Goal: Feedback & Contribution: Leave review/rating

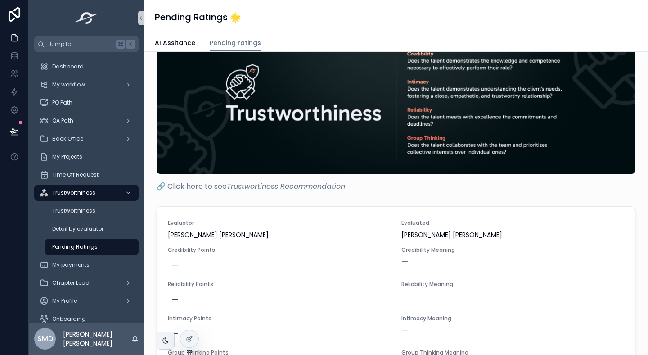
scroll to position [138, 0]
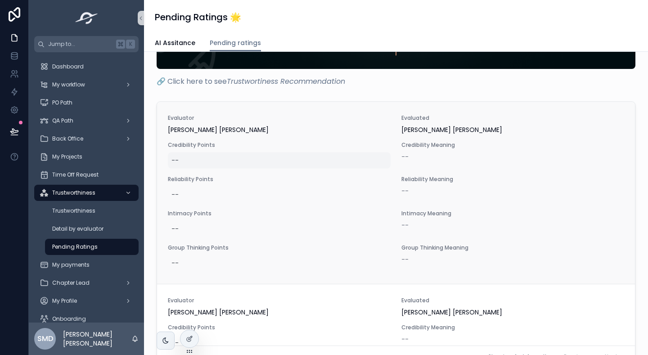
click at [201, 161] on div "--" at bounding box center [279, 160] width 223 height 16
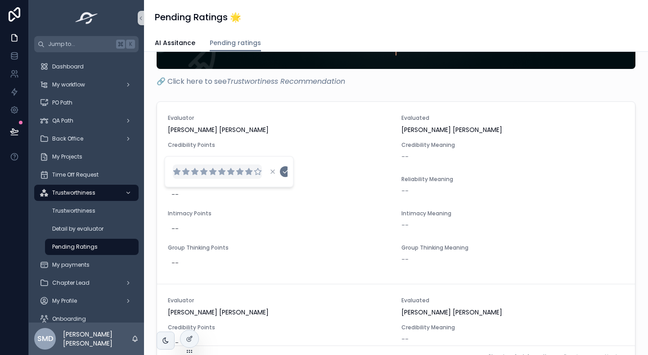
click at [246, 172] on icon "scrollable content" at bounding box center [249, 171] width 8 height 8
click at [285, 170] on icon "scrollable content" at bounding box center [285, 171] width 7 height 7
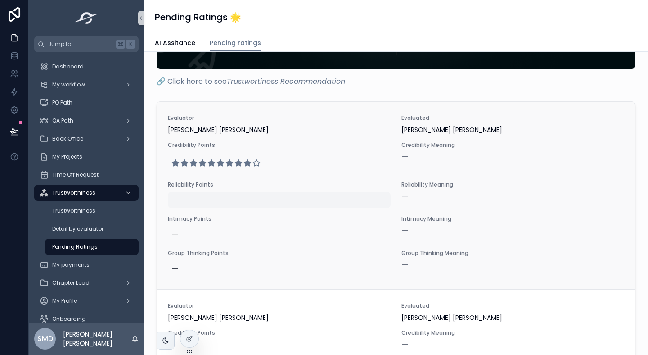
click at [193, 195] on div "--" at bounding box center [279, 200] width 223 height 16
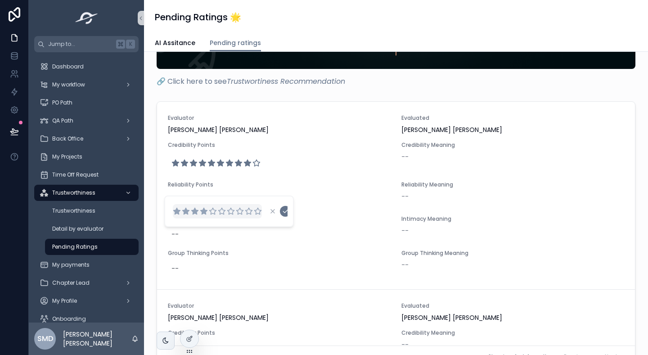
click at [204, 211] on icon "scrollable content" at bounding box center [204, 211] width 7 height 6
click at [285, 212] on icon "scrollable content" at bounding box center [285, 211] width 5 height 3
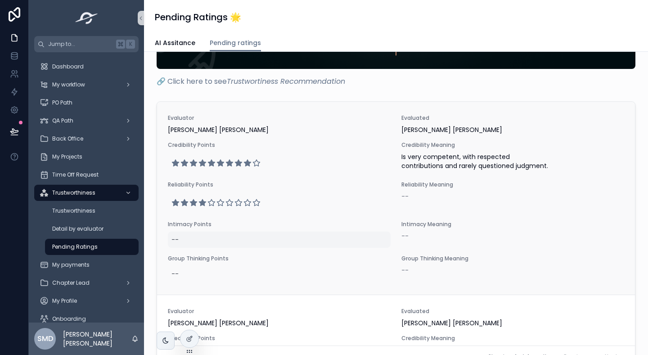
click at [182, 237] on div "--" at bounding box center [279, 239] width 223 height 16
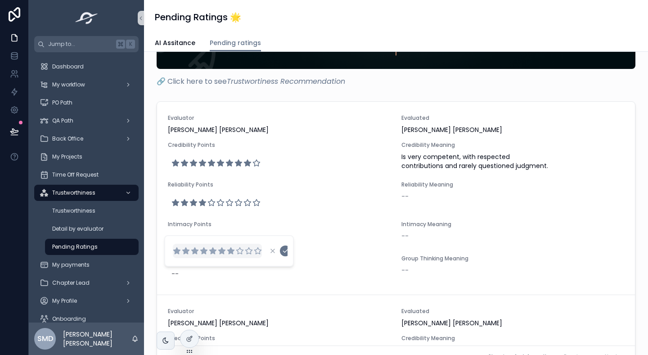
click at [232, 249] on icon "scrollable content" at bounding box center [231, 251] width 7 height 6
click at [285, 249] on icon "scrollable content" at bounding box center [285, 250] width 7 height 7
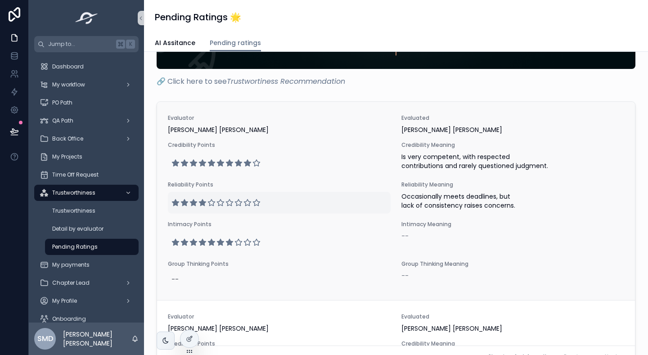
click at [213, 201] on icon "scrollable content" at bounding box center [211, 202] width 7 height 6
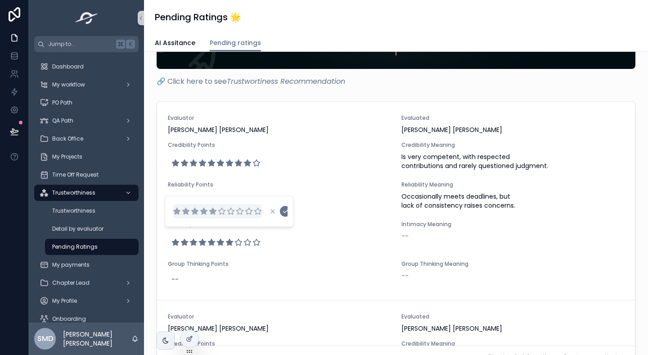
click at [216, 213] on icon "scrollable content" at bounding box center [213, 211] width 8 height 8
click at [283, 213] on icon "scrollable content" at bounding box center [285, 211] width 7 height 7
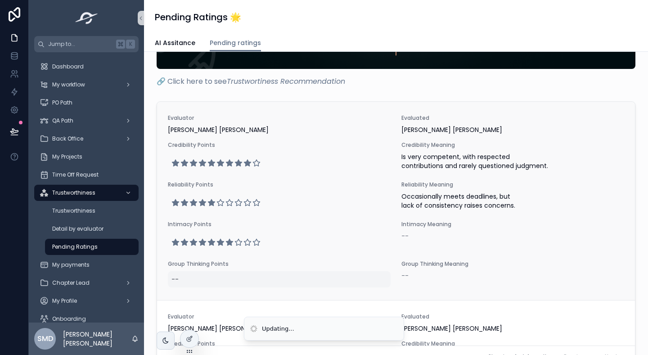
click at [199, 276] on div "--" at bounding box center [279, 279] width 223 height 16
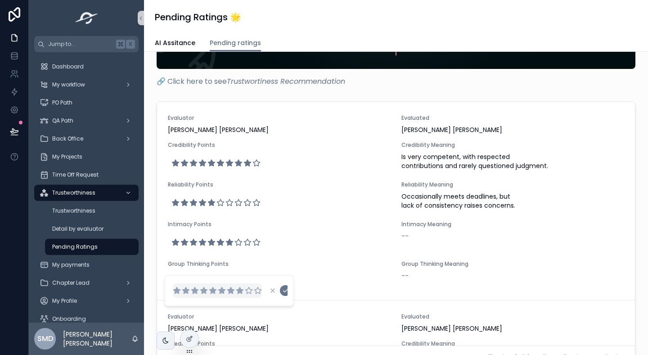
click at [241, 291] on icon "scrollable content" at bounding box center [240, 290] width 7 height 6
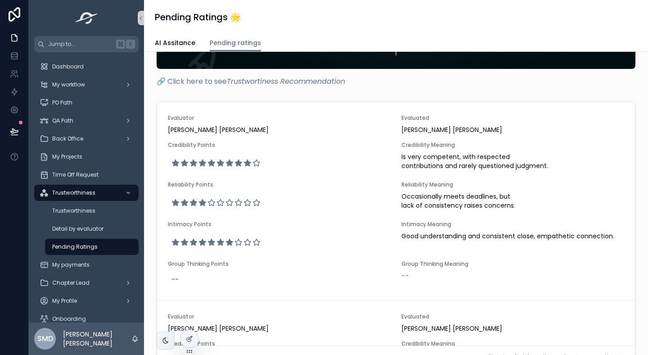
click at [285, 293] on div "Evaluator [PERSON_NAME] [PERSON_NAME] Evaluated [PERSON_NAME] [PERSON_NAME] Cre…" at bounding box center [396, 201] width 478 height 198
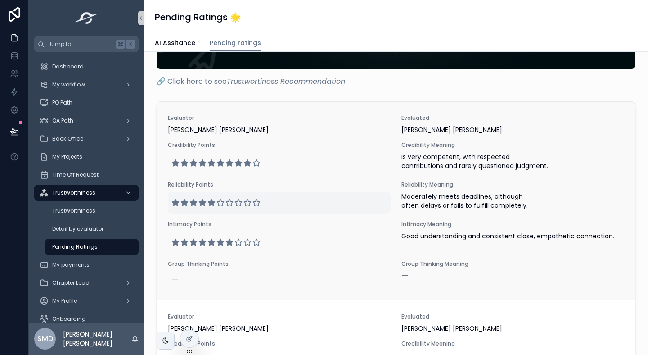
click at [229, 203] on icon "scrollable content" at bounding box center [230, 203] width 8 height 8
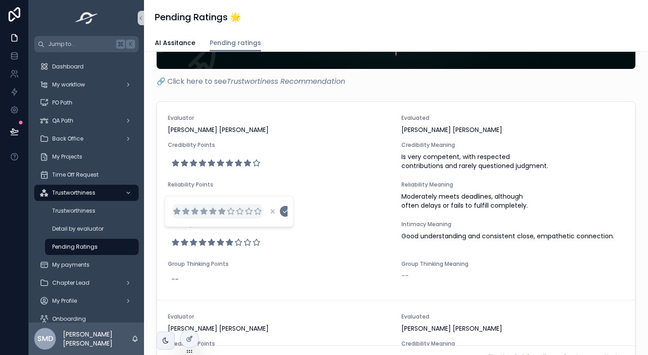
click at [220, 213] on icon "scrollable content" at bounding box center [222, 211] width 7 height 6
click at [285, 211] on icon "scrollable content" at bounding box center [285, 211] width 7 height 7
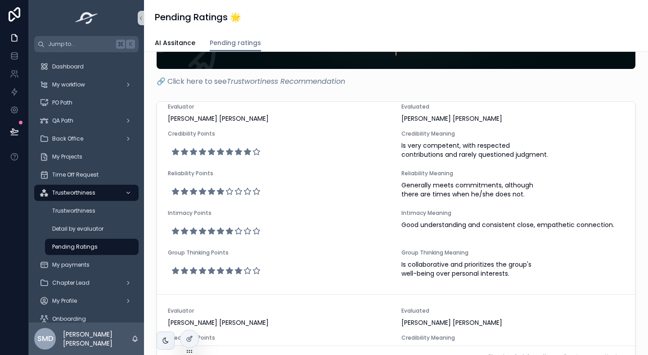
scroll to position [14, 0]
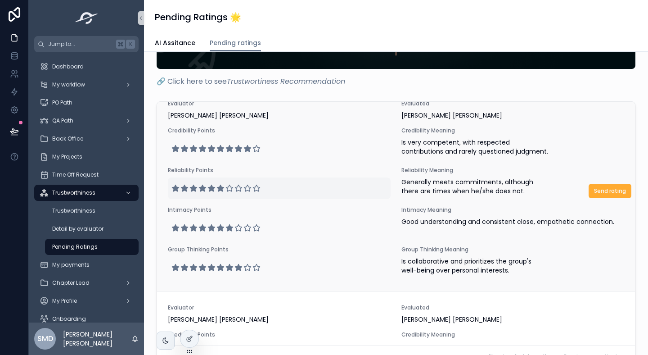
click at [235, 186] on icon "scrollable content" at bounding box center [239, 188] width 8 height 8
click at [213, 197] on icon "scrollable content" at bounding box center [213, 197] width 7 height 6
click at [287, 198] on icon "scrollable content" at bounding box center [285, 196] width 7 height 7
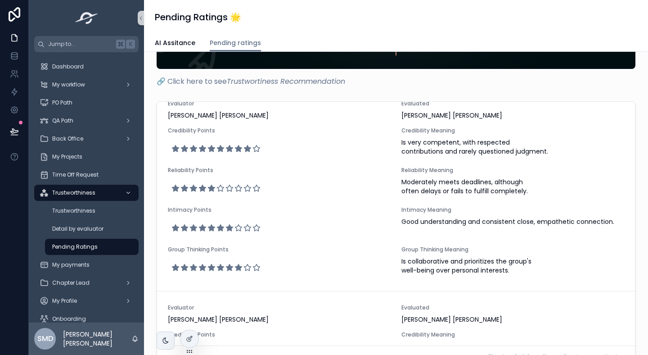
scroll to position [0, 0]
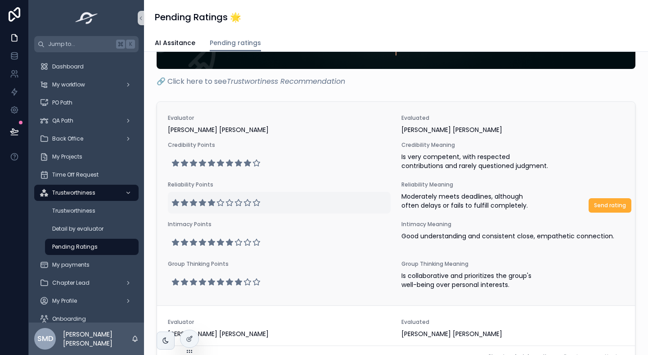
click at [210, 204] on icon "scrollable content" at bounding box center [211, 202] width 7 height 6
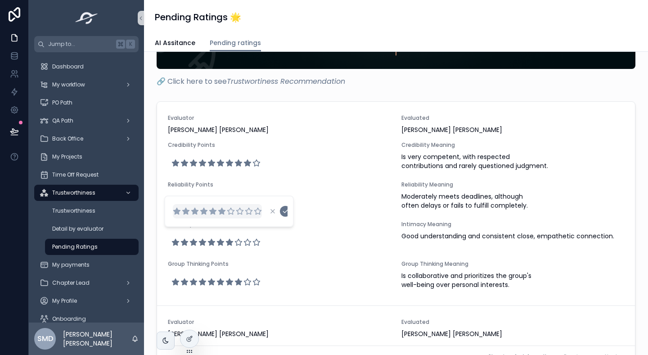
click at [221, 210] on icon "scrollable content" at bounding box center [222, 211] width 7 height 6
click at [285, 210] on icon "scrollable content" at bounding box center [285, 211] width 7 height 7
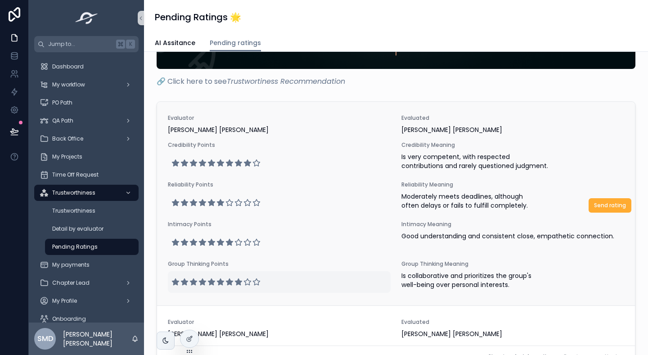
click at [237, 281] on icon "scrollable content" at bounding box center [238, 282] width 7 height 6
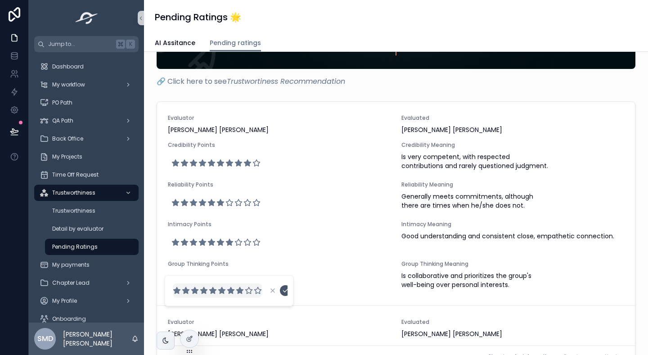
click at [284, 294] on button "scrollable content" at bounding box center [285, 290] width 11 height 11
click at [599, 208] on span "Send rating" at bounding box center [610, 205] width 32 height 7
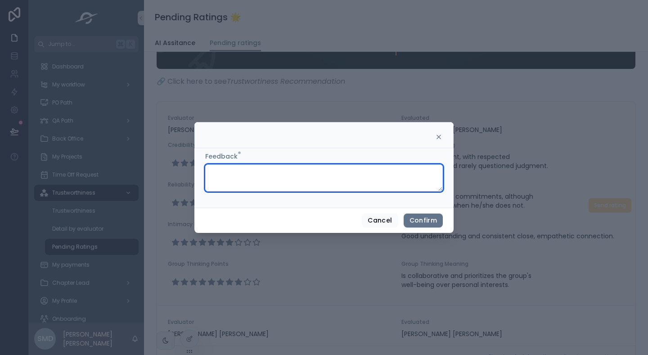
click at [262, 177] on textarea at bounding box center [324, 177] width 238 height 27
paste textarea "**********"
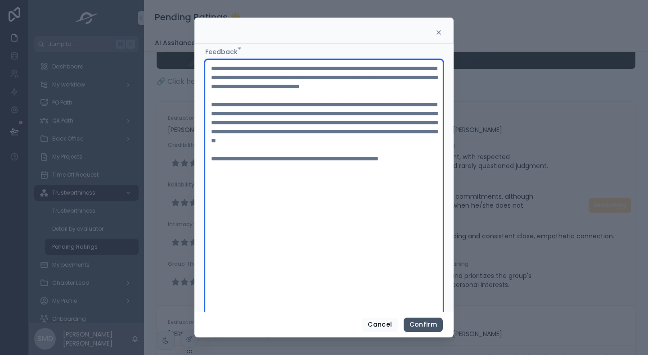
type textarea "**********"
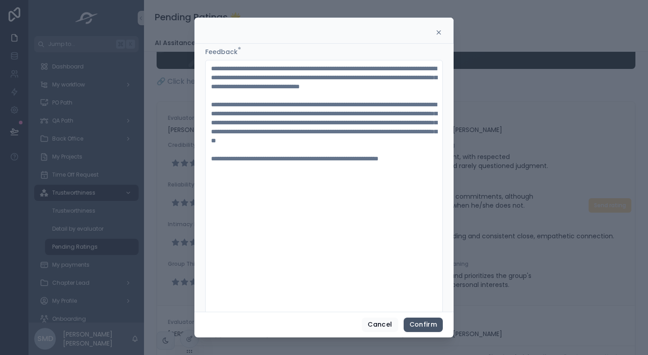
click at [420, 329] on button "Confirm" at bounding box center [423, 324] width 39 height 14
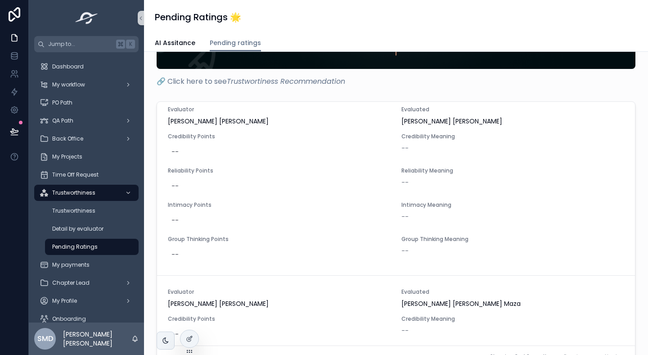
scroll to position [169, 0]
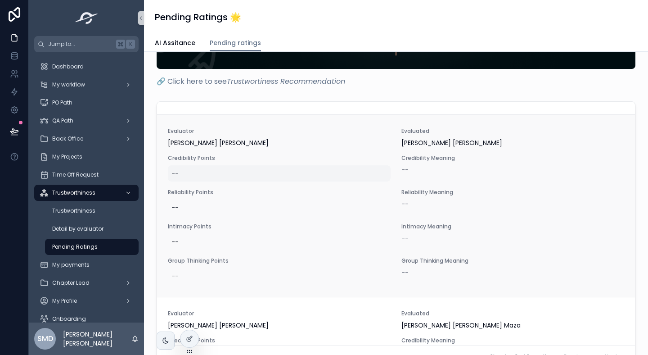
click at [190, 177] on div "--" at bounding box center [279, 173] width 223 height 16
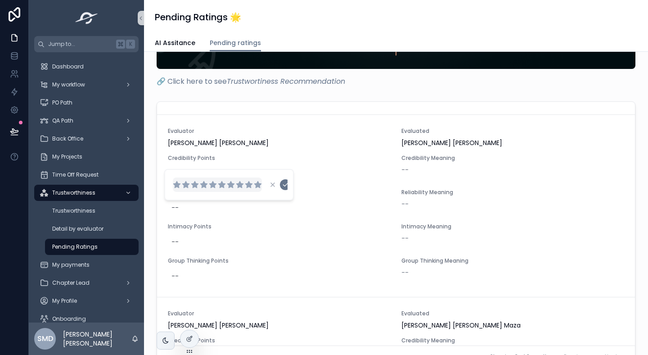
click at [255, 186] on icon "scrollable content" at bounding box center [258, 185] width 8 height 8
click at [284, 184] on icon "scrollable content" at bounding box center [285, 184] width 7 height 7
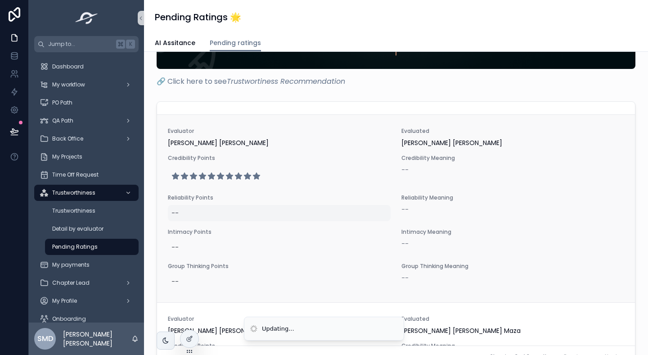
click at [180, 210] on div "--" at bounding box center [279, 213] width 223 height 16
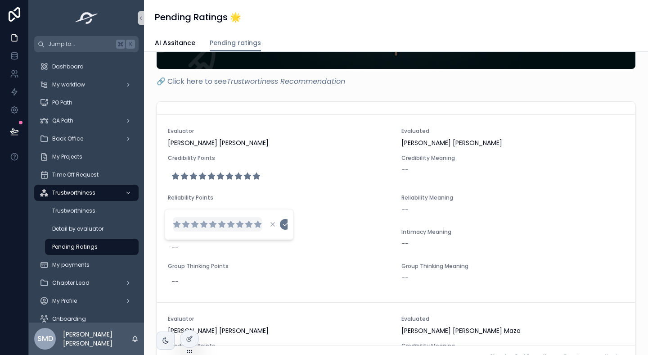
click at [258, 223] on icon "scrollable content" at bounding box center [258, 224] width 7 height 6
click at [283, 223] on icon "scrollable content" at bounding box center [285, 224] width 7 height 7
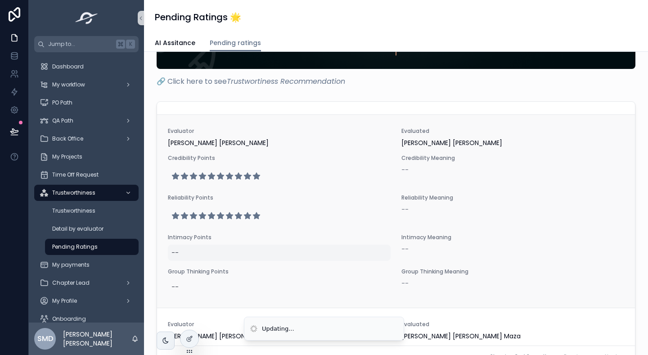
click at [190, 249] on div "--" at bounding box center [279, 252] width 223 height 16
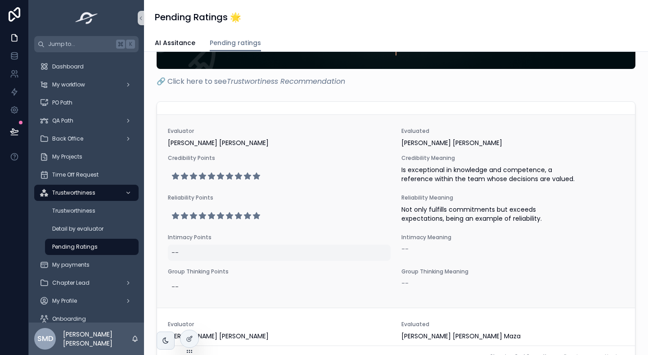
click at [200, 253] on div "--" at bounding box center [279, 252] width 223 height 16
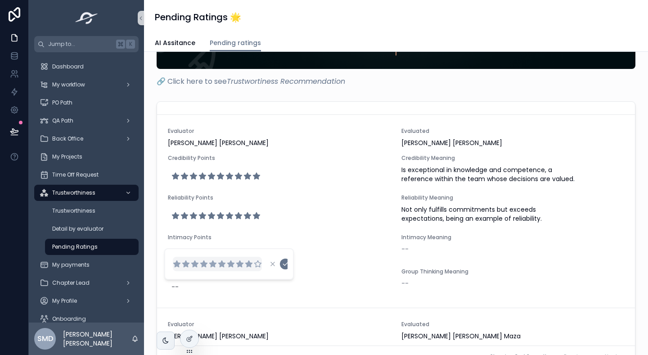
click at [251, 265] on icon "scrollable content" at bounding box center [249, 264] width 8 height 8
click at [282, 264] on icon "scrollable content" at bounding box center [285, 263] width 7 height 7
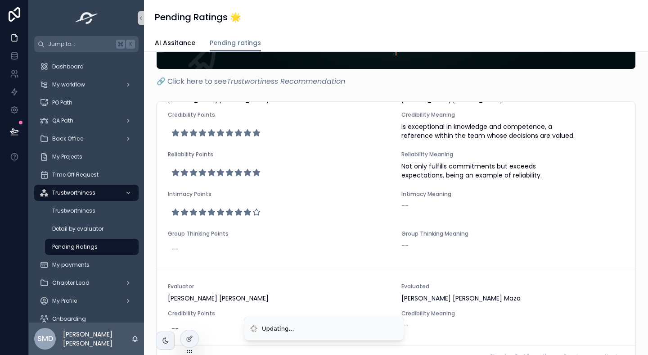
scroll to position [217, 0]
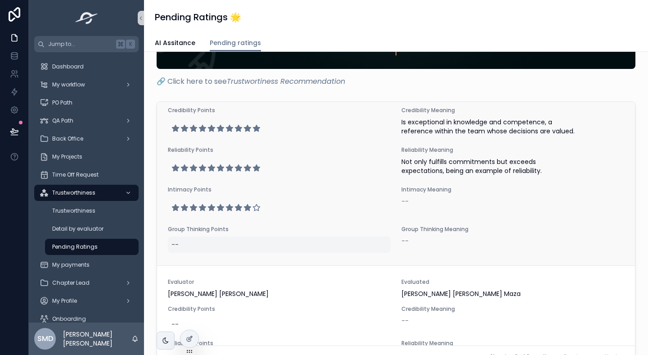
click at [188, 243] on div "--" at bounding box center [279, 244] width 223 height 16
click at [177, 240] on div "--" at bounding box center [175, 244] width 7 height 9
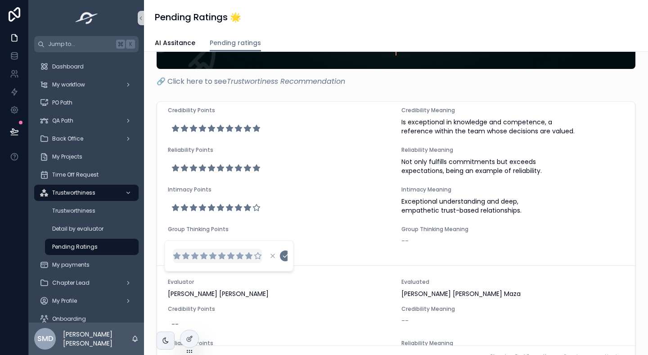
click at [250, 256] on icon "scrollable content" at bounding box center [249, 256] width 7 height 6
click at [285, 257] on icon "scrollable content" at bounding box center [285, 255] width 7 height 7
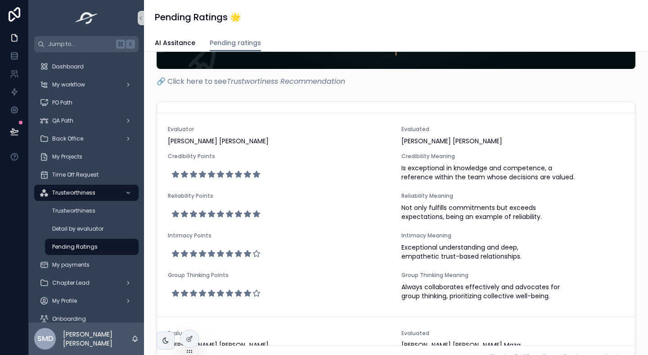
scroll to position [170, 0]
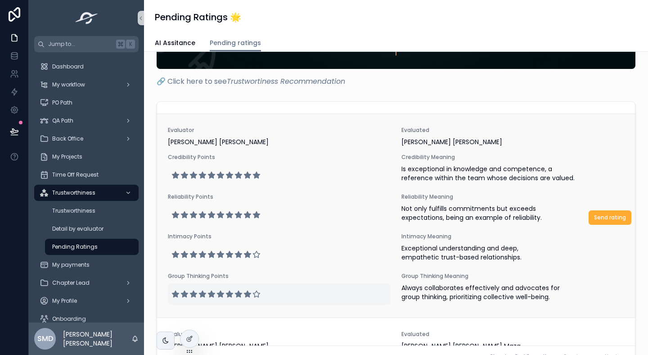
click at [254, 292] on icon "scrollable content" at bounding box center [257, 294] width 8 height 8
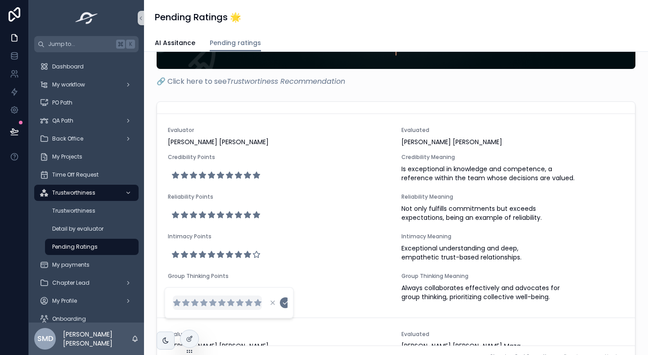
click at [258, 303] on icon "scrollable content" at bounding box center [258, 302] width 7 height 6
click at [287, 304] on icon "scrollable content" at bounding box center [285, 302] width 7 height 7
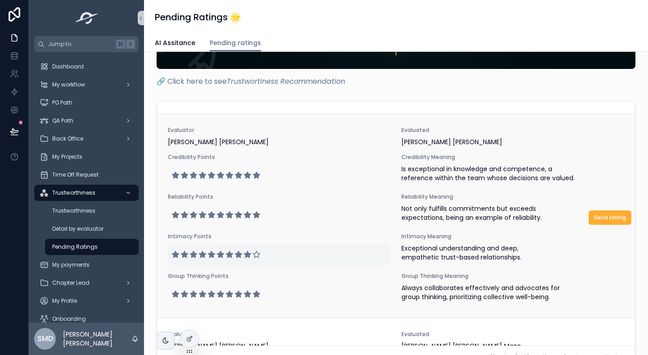
click at [260, 261] on div "scrollable content" at bounding box center [216, 254] width 89 height 14
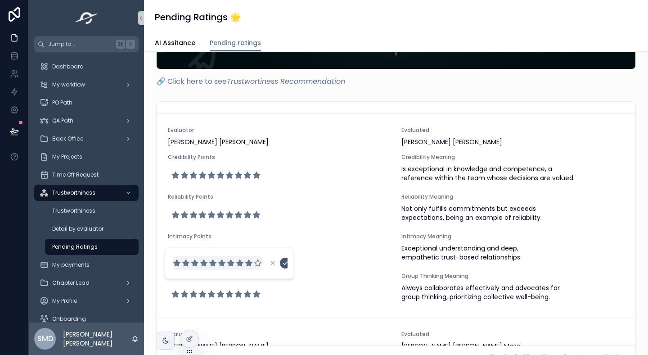
click at [285, 264] on icon "scrollable content" at bounding box center [285, 263] width 5 height 3
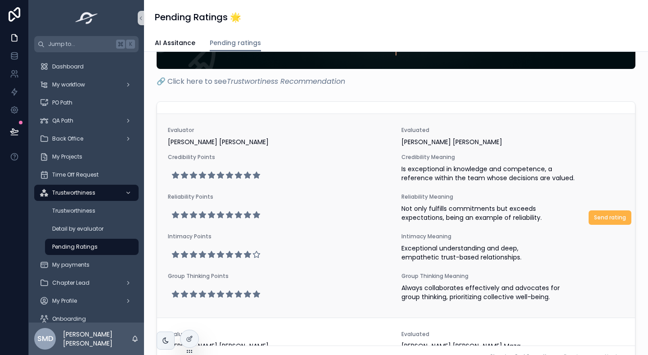
click at [596, 216] on span "Send rating" at bounding box center [610, 217] width 32 height 7
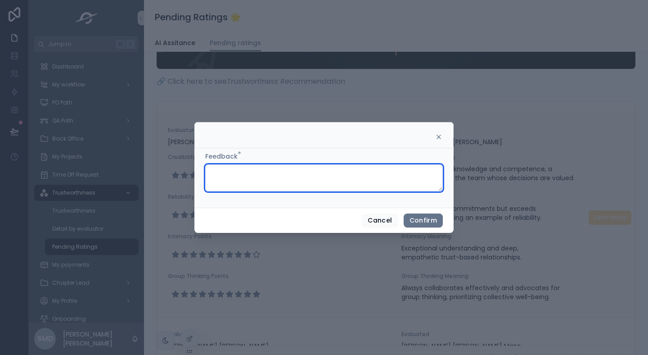
click at [271, 179] on textarea at bounding box center [324, 177] width 238 height 27
paste textarea "**********"
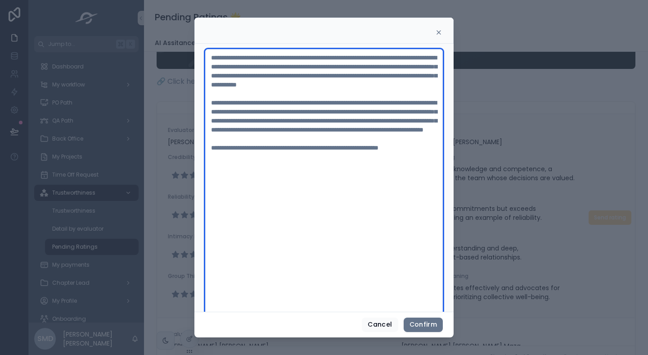
scroll to position [22, 0]
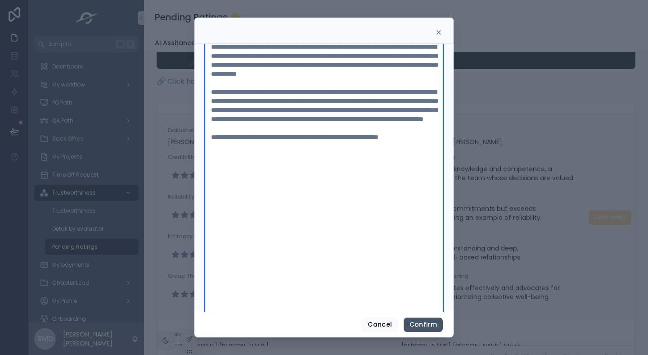
type textarea "**********"
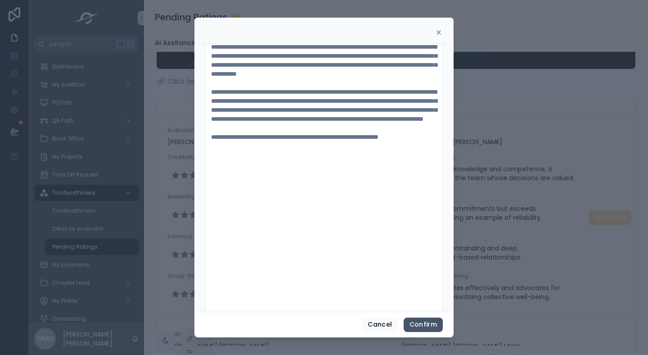
click at [422, 324] on button "Confirm" at bounding box center [423, 324] width 39 height 14
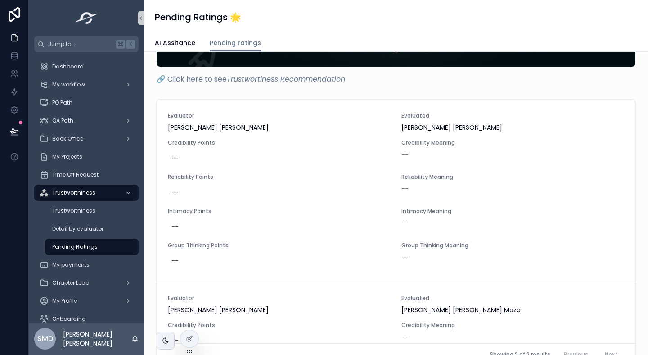
scroll to position [142, 0]
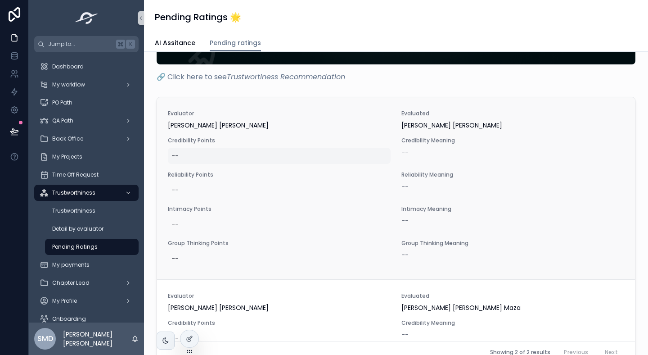
click at [196, 152] on div "--" at bounding box center [279, 156] width 223 height 16
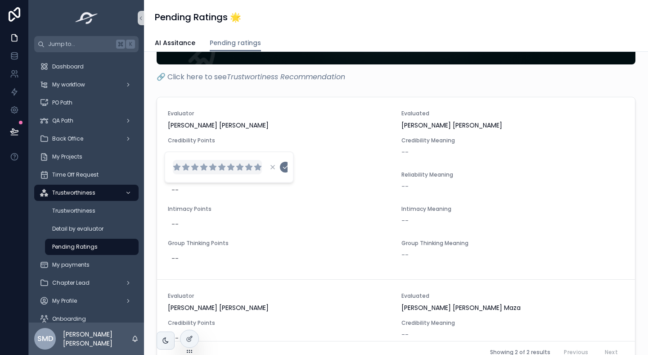
click at [254, 166] on icon "scrollable content" at bounding box center [258, 167] width 8 height 8
click at [285, 168] on icon "scrollable content" at bounding box center [285, 166] width 7 height 7
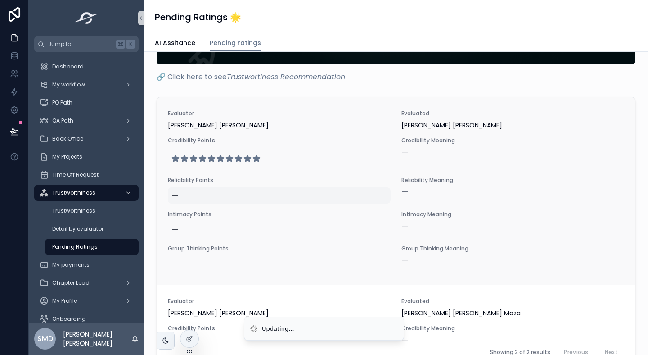
click at [196, 190] on div "--" at bounding box center [279, 195] width 223 height 16
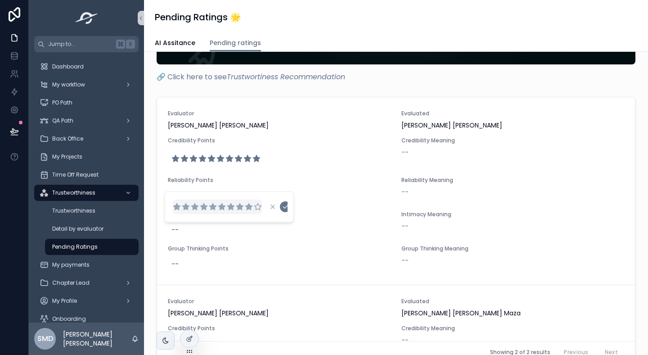
click at [248, 208] on icon "scrollable content" at bounding box center [249, 207] width 7 height 6
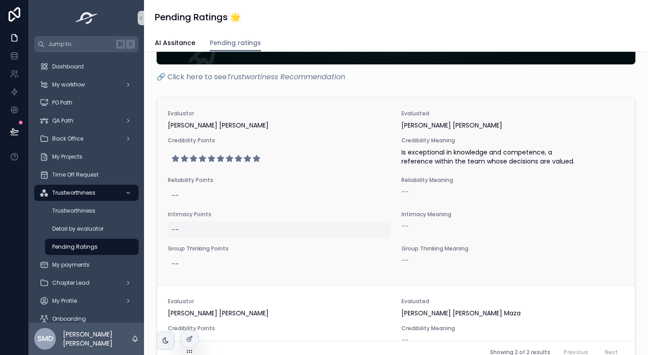
click at [195, 226] on div "--" at bounding box center [279, 230] width 223 height 16
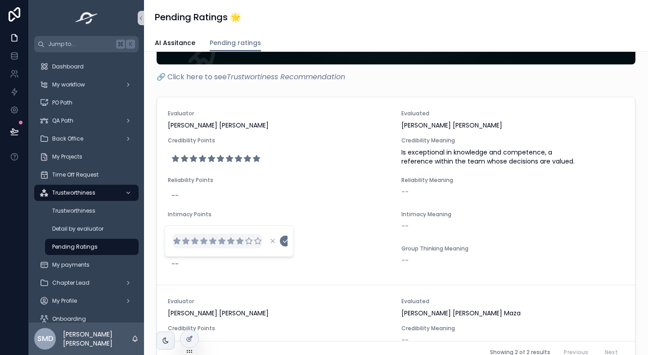
click at [239, 240] on icon "scrollable content" at bounding box center [240, 241] width 7 height 6
click at [287, 243] on icon "scrollable content" at bounding box center [285, 240] width 7 height 7
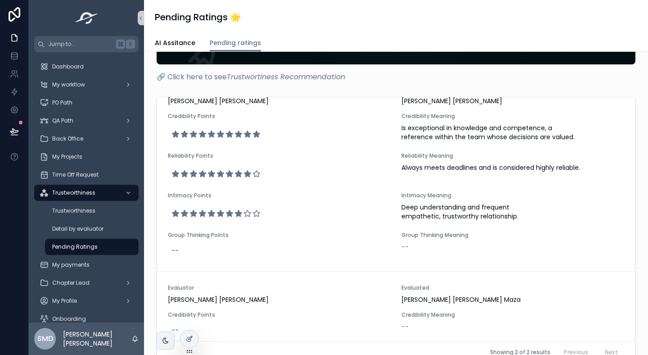
scroll to position [25, 0]
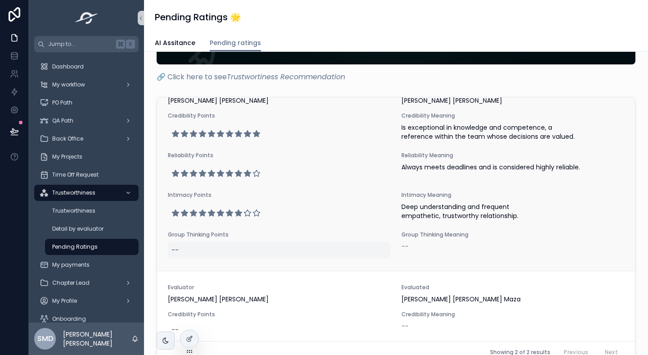
click at [217, 253] on div "--" at bounding box center [279, 250] width 223 height 16
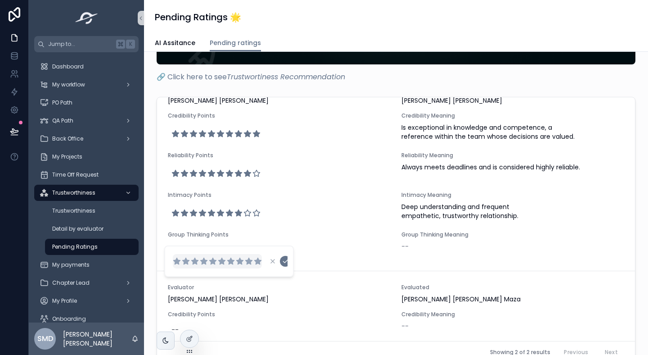
click at [255, 260] on icon "scrollable content" at bounding box center [258, 261] width 7 height 6
click at [285, 261] on icon "scrollable content" at bounding box center [285, 261] width 7 height 7
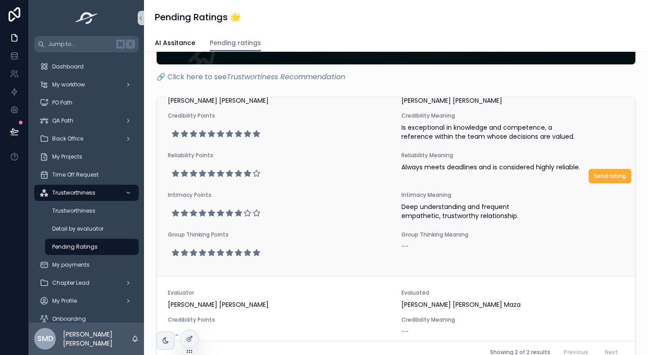
scroll to position [30, 0]
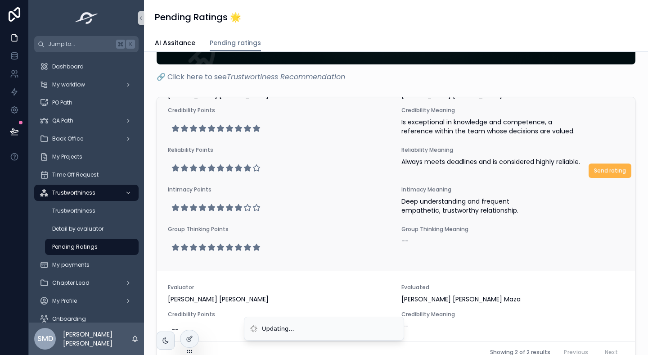
click at [605, 169] on span "Send rating" at bounding box center [610, 170] width 32 height 7
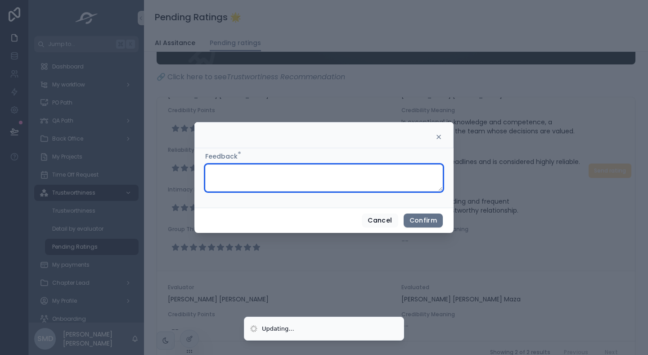
click at [270, 184] on textarea at bounding box center [324, 177] width 238 height 27
paste textarea "**********"
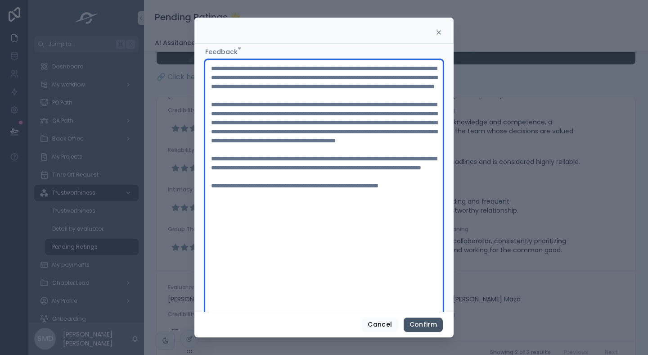
type textarea "**********"
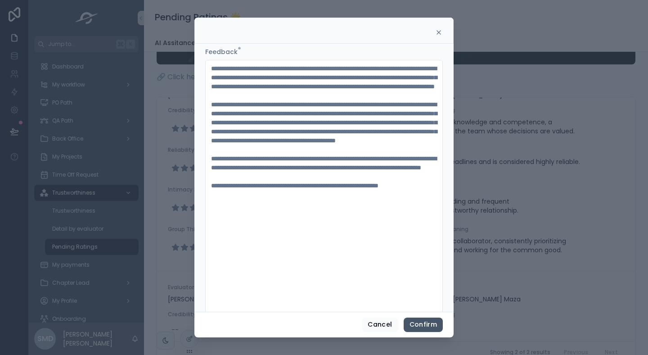
click at [426, 324] on button "Confirm" at bounding box center [423, 324] width 39 height 14
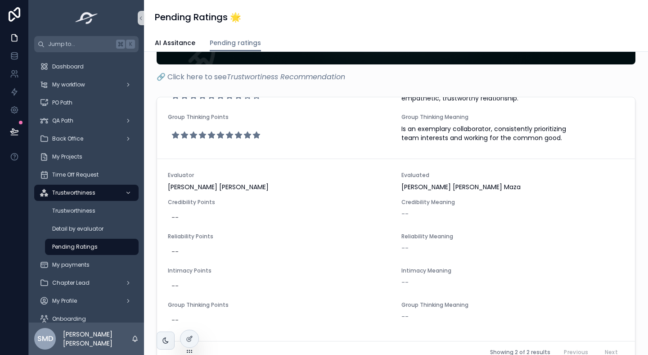
scroll to position [0, 0]
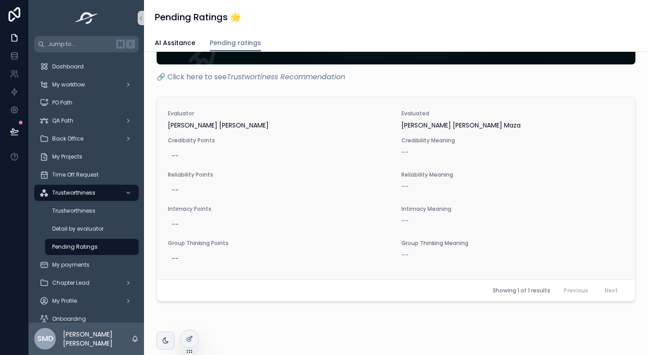
click at [214, 137] on span "Credibility Points" at bounding box center [279, 140] width 223 height 7
click at [197, 154] on div "--" at bounding box center [279, 156] width 223 height 16
click at [258, 167] on icon "scrollable content" at bounding box center [258, 167] width 7 height 6
click at [283, 170] on icon "scrollable content" at bounding box center [285, 166] width 7 height 7
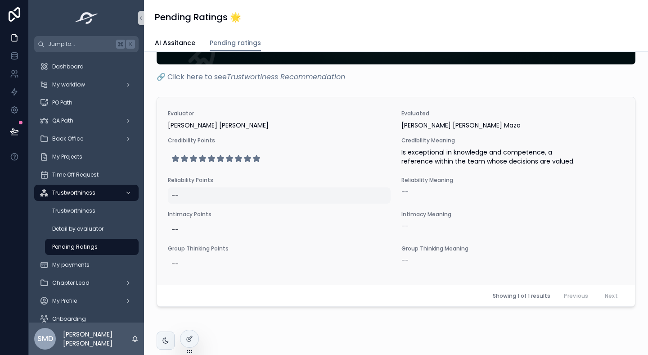
click at [190, 196] on div "--" at bounding box center [279, 195] width 223 height 16
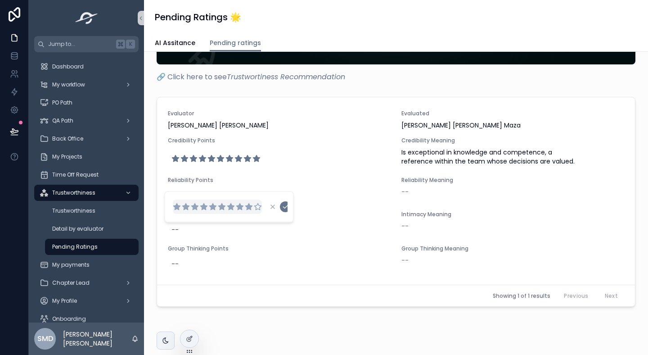
click at [247, 206] on icon "scrollable content" at bounding box center [249, 207] width 7 height 6
click at [284, 204] on icon "scrollable content" at bounding box center [285, 206] width 7 height 7
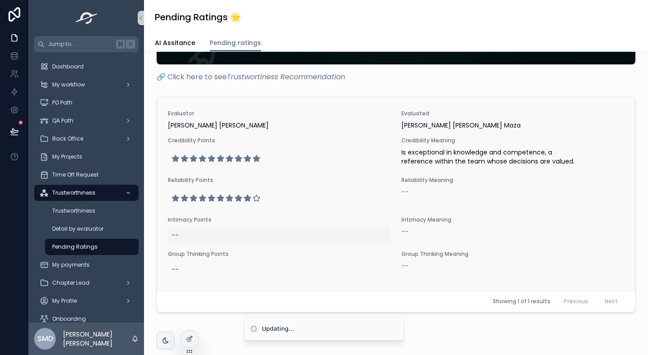
click at [181, 233] on div "--" at bounding box center [279, 235] width 223 height 16
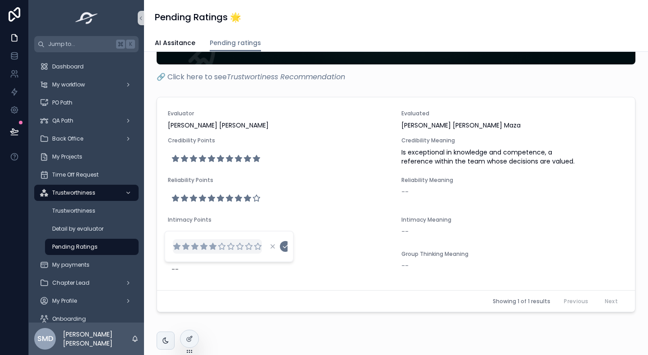
click at [213, 245] on icon "scrollable content" at bounding box center [213, 246] width 7 height 6
click at [286, 249] on icon "scrollable content" at bounding box center [285, 246] width 7 height 7
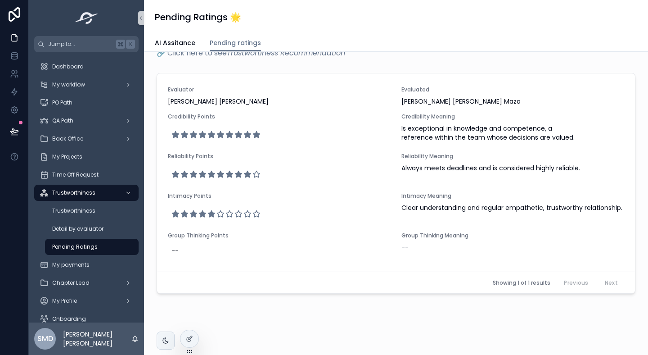
scroll to position [167, 0]
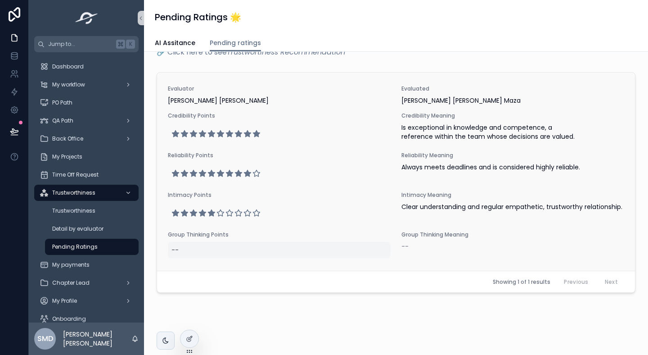
click at [192, 242] on div "--" at bounding box center [279, 250] width 223 height 16
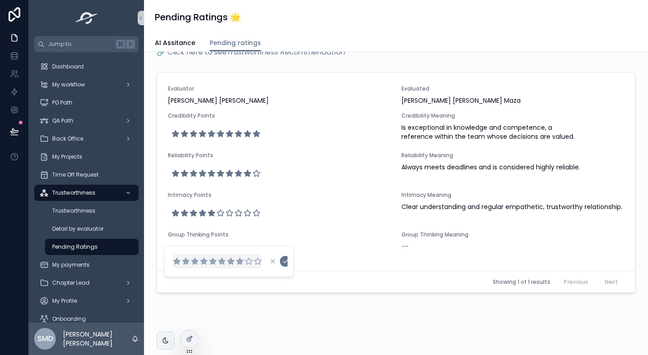
click at [240, 262] on icon "scrollable content" at bounding box center [240, 261] width 7 height 6
click at [284, 261] on icon "scrollable content" at bounding box center [285, 261] width 7 height 7
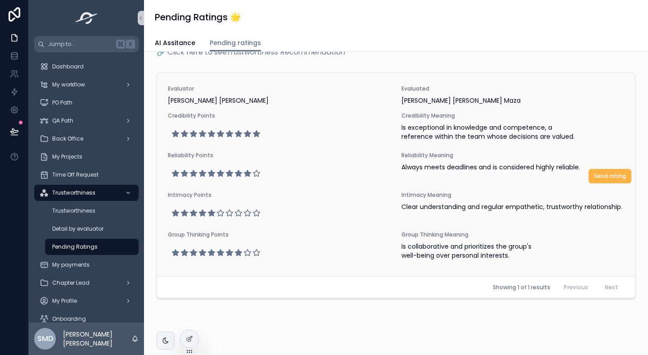
click at [602, 178] on span "Send rating" at bounding box center [610, 175] width 32 height 7
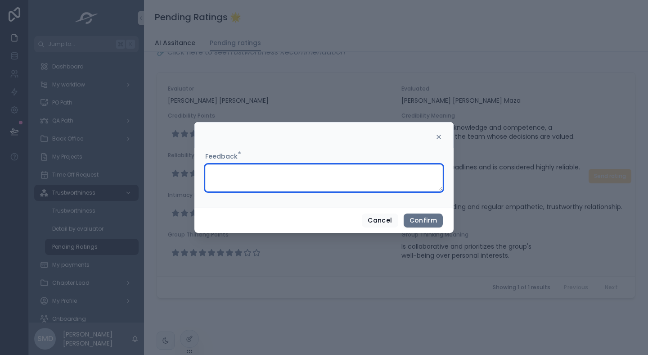
click at [255, 183] on textarea at bounding box center [324, 177] width 238 height 27
paste textarea "**********"
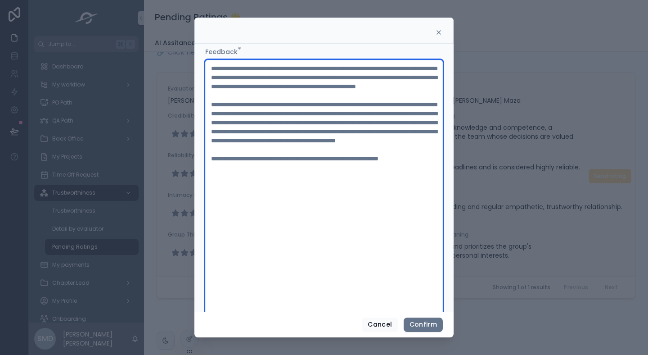
click at [213, 193] on textarea "**********" at bounding box center [324, 199] width 238 height 278
type textarea "**********"
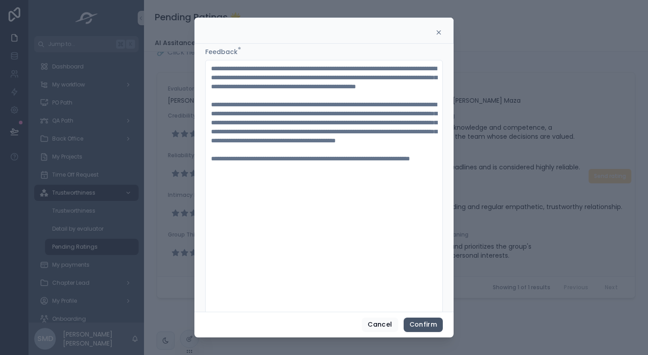
click at [422, 323] on button "Confirm" at bounding box center [423, 324] width 39 height 14
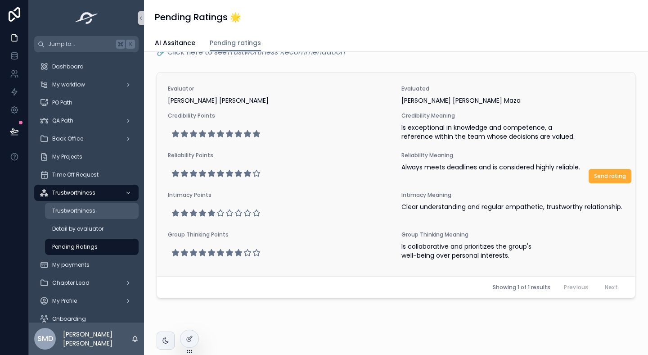
click at [87, 211] on span "Trustworthiness" at bounding box center [73, 210] width 43 height 7
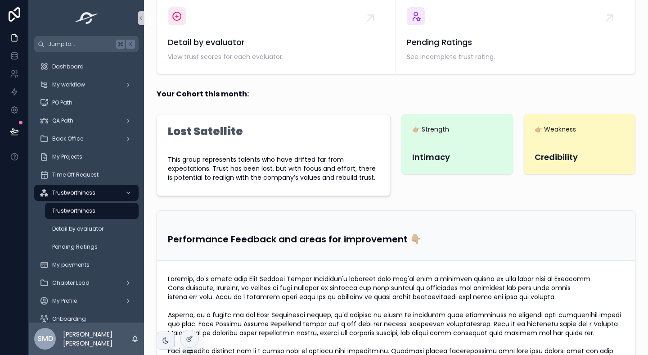
scroll to position [188, 0]
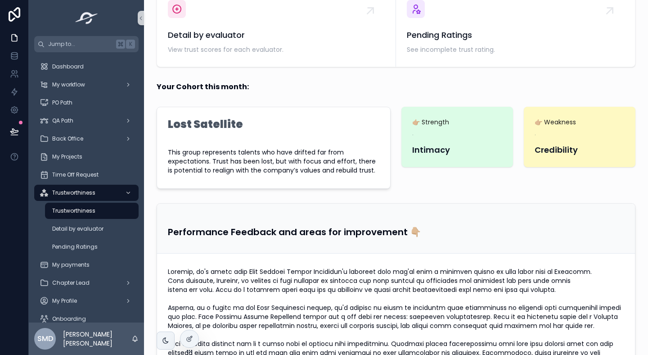
click at [550, 153] on strong "Credibility" at bounding box center [556, 149] width 43 height 11
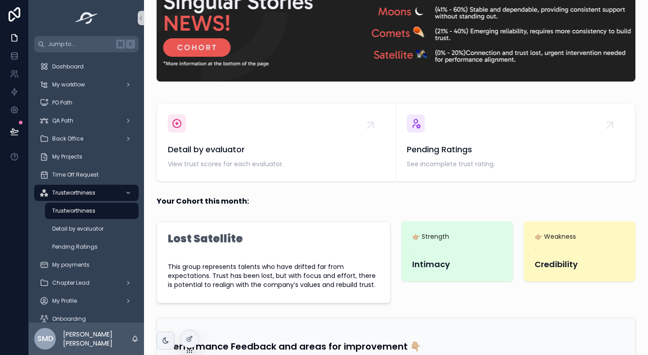
scroll to position [110, 0]
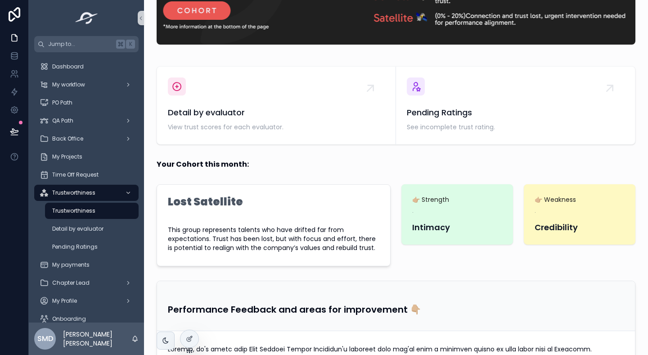
click at [263, 215] on div "Lost Satellite" at bounding box center [274, 206] width 212 height 23
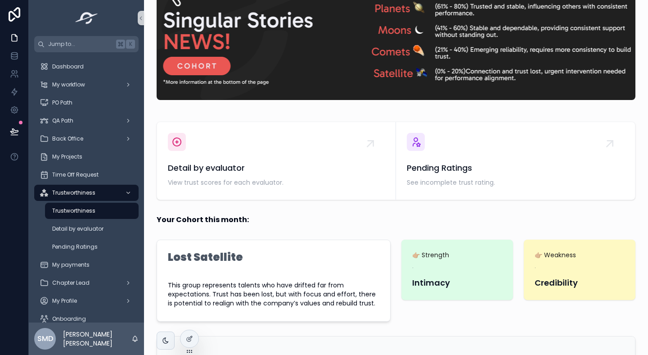
scroll to position [30, 0]
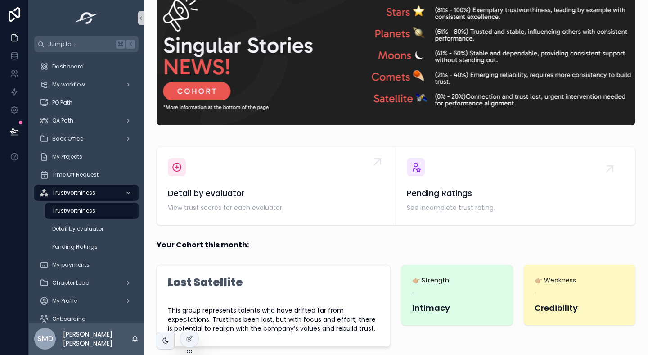
click at [299, 164] on div "Detail by evaluator View trust scores for each evaluator." at bounding box center [276, 186] width 217 height 56
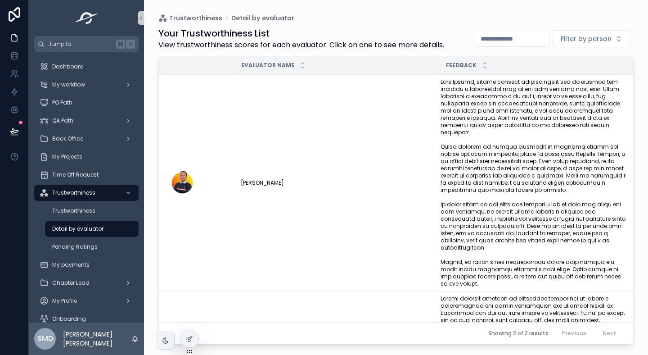
click at [299, 164] on td "[PERSON_NAME] [PERSON_NAME]" at bounding box center [337, 183] width 205 height 217
click at [195, 20] on span "Trustworthiness" at bounding box center [195, 18] width 53 height 9
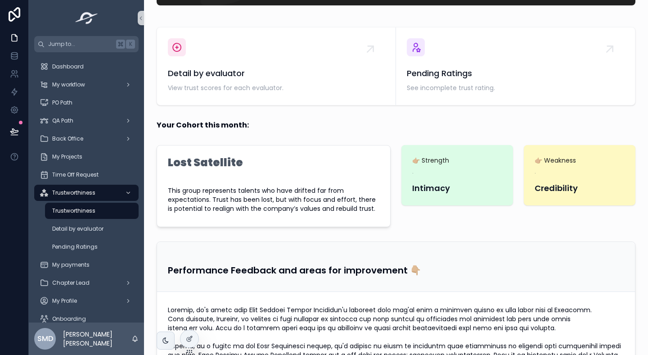
scroll to position [150, 0]
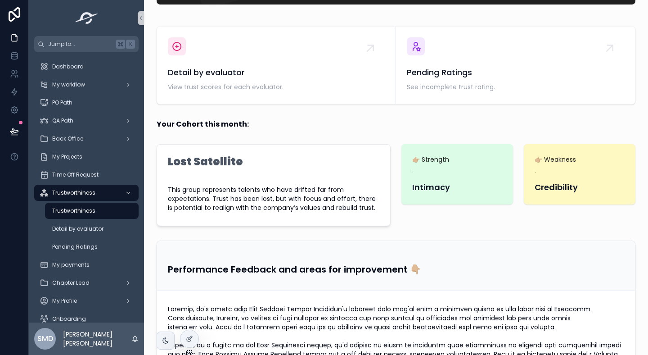
click at [286, 195] on span "This group represents talents who have drifted far from expectations. Trust has…" at bounding box center [274, 198] width 212 height 27
click at [438, 193] on span "Intimacy" at bounding box center [457, 187] width 90 height 13
click at [553, 191] on strong "Credibility" at bounding box center [556, 186] width 43 height 11
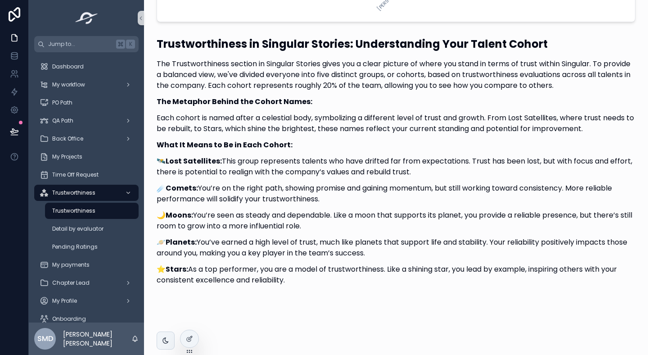
scroll to position [855, 0]
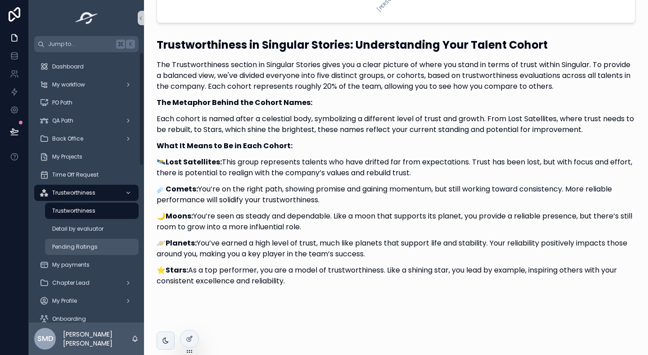
click at [84, 245] on span "Pending Ratings" at bounding box center [74, 246] width 45 height 7
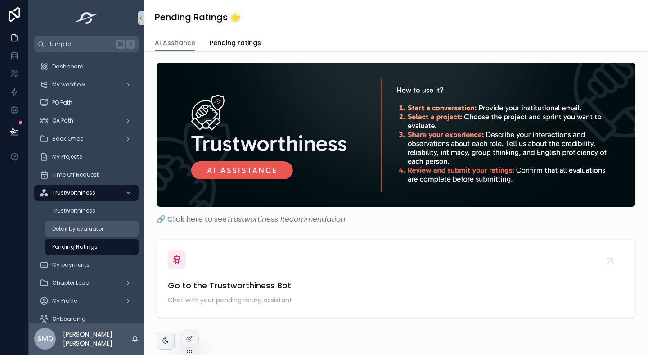
click at [86, 235] on div "Detail by evaluator" at bounding box center [91, 229] width 83 height 14
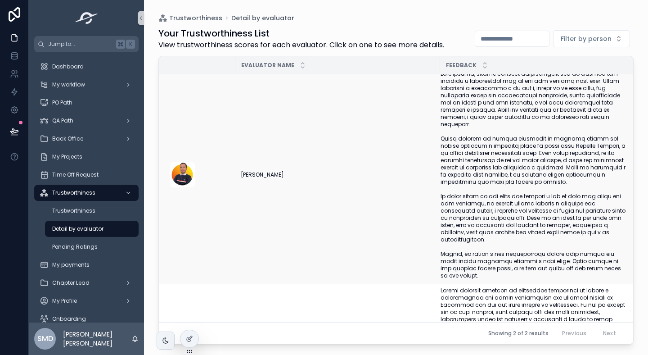
scroll to position [11, 0]
